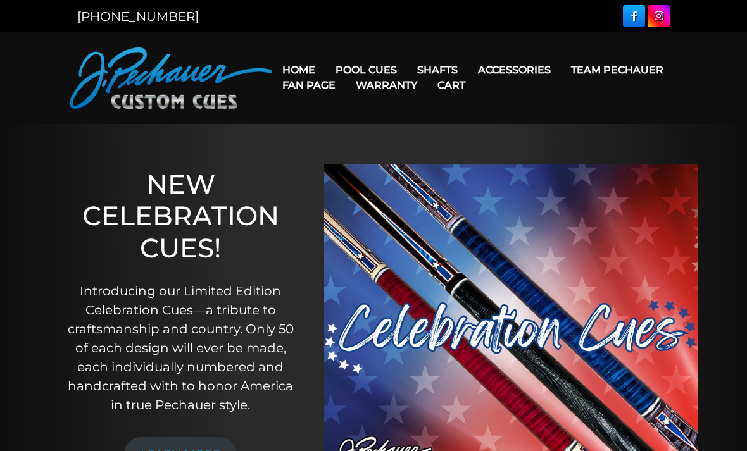
click at [346, 69] on link "Fan Page" at bounding box center [308, 85] width 73 height 32
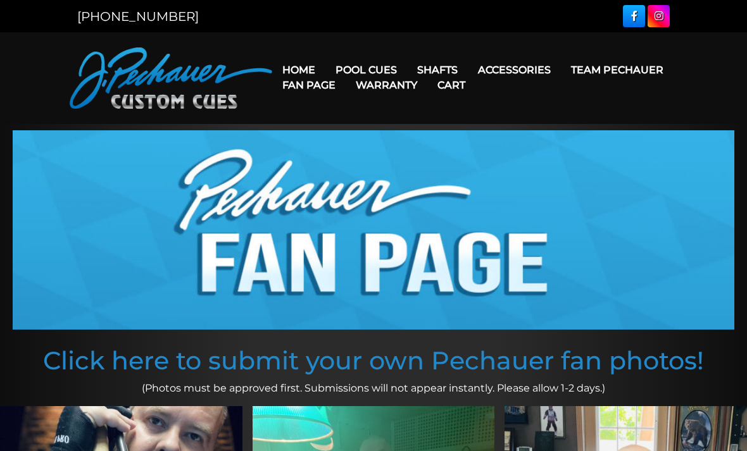
click at [346, 72] on link "Fan Page" at bounding box center [308, 85] width 73 height 32
click at [535, 187] on link "Rogue Carbon Break Shaft" at bounding box center [517, 178] width 218 height 18
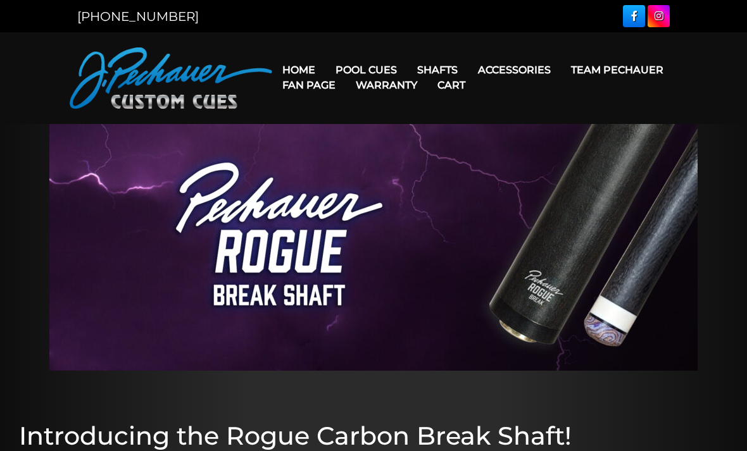
click at [530, 204] on link "Pechauer Black Ice Break Shaft" at bounding box center [517, 196] width 218 height 18
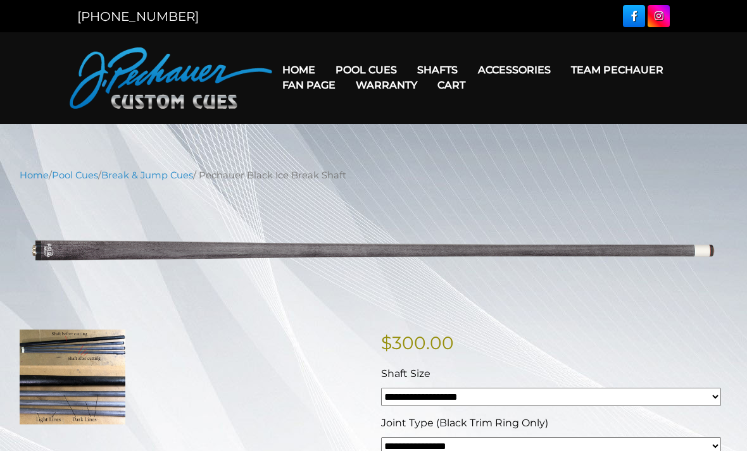
click at [412, 85] on link "Celebration Cue" at bounding box center [419, 88] width 184 height 18
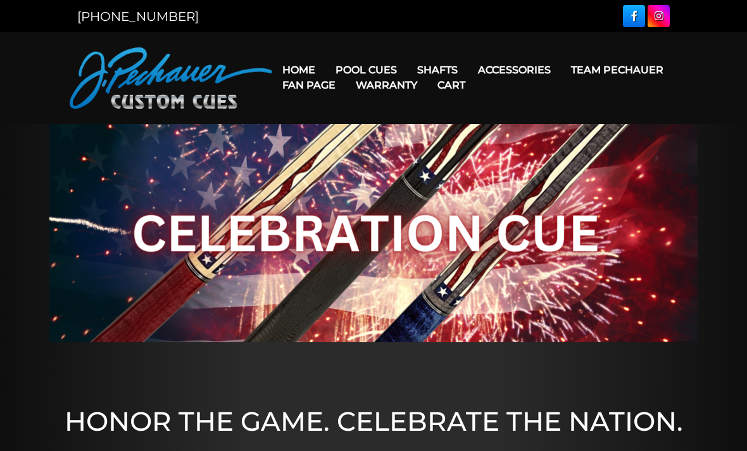
click at [469, 276] on link "[PERSON_NAME] Collection" at bounding box center [419, 267] width 184 height 18
